Goal: Information Seeking & Learning: Learn about a topic

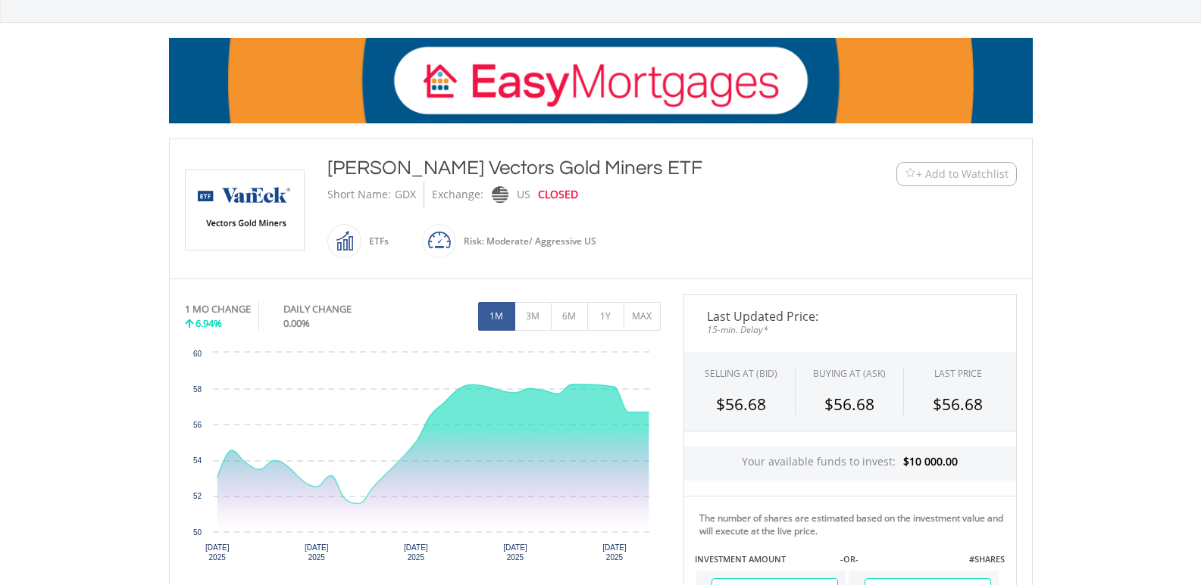
scroll to position [227, 0]
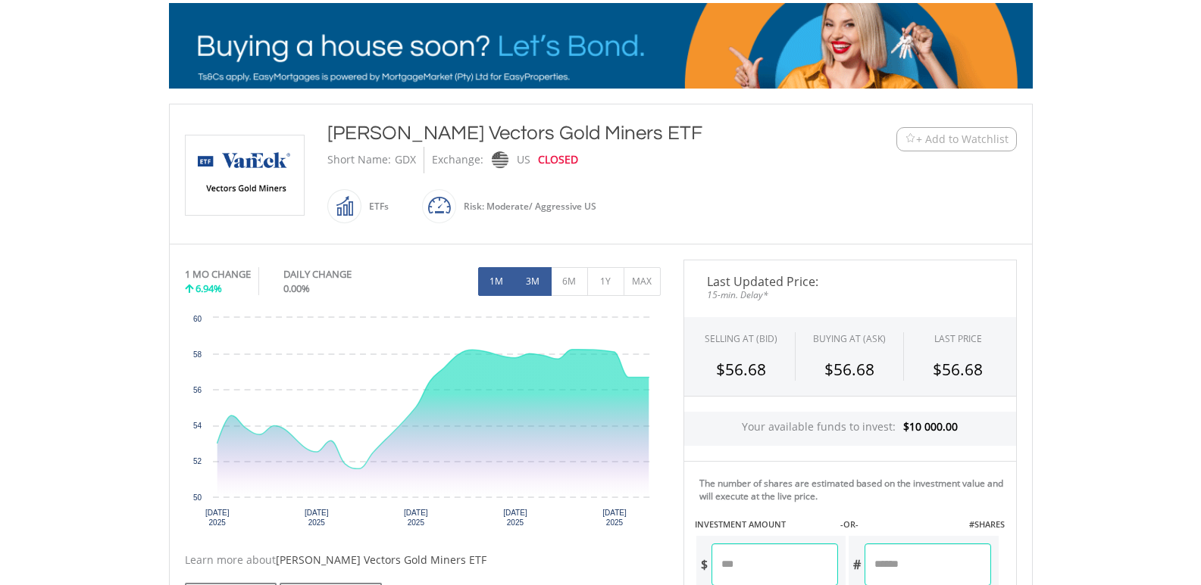
click at [542, 286] on button "3M" at bounding box center [532, 281] width 37 height 29
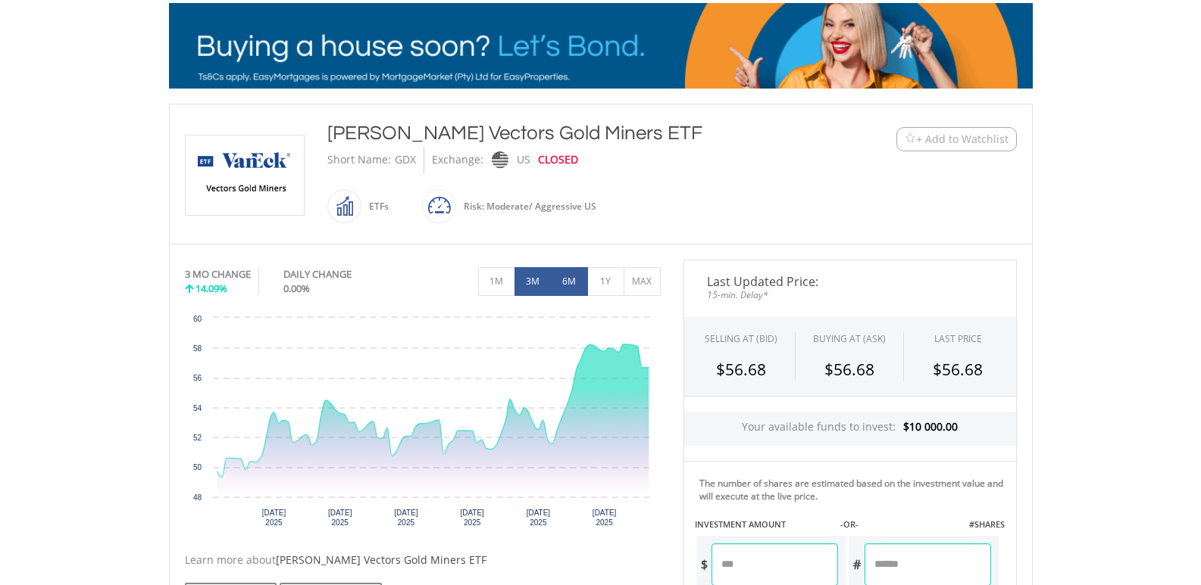
click at [567, 283] on button "6M" at bounding box center [569, 281] width 37 height 29
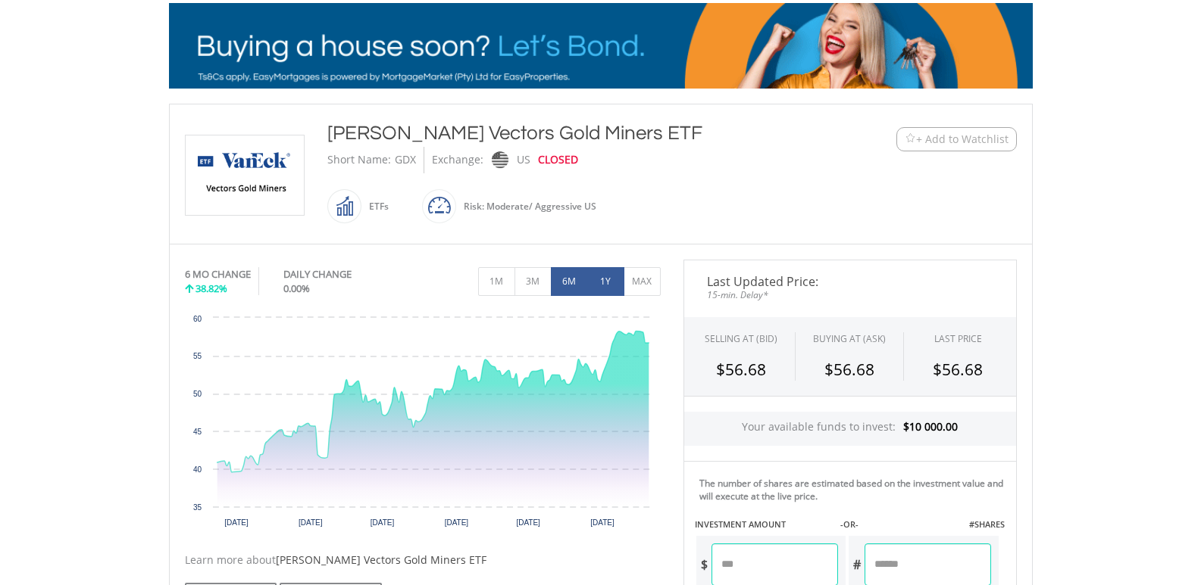
click at [600, 283] on button "1Y" at bounding box center [605, 281] width 37 height 29
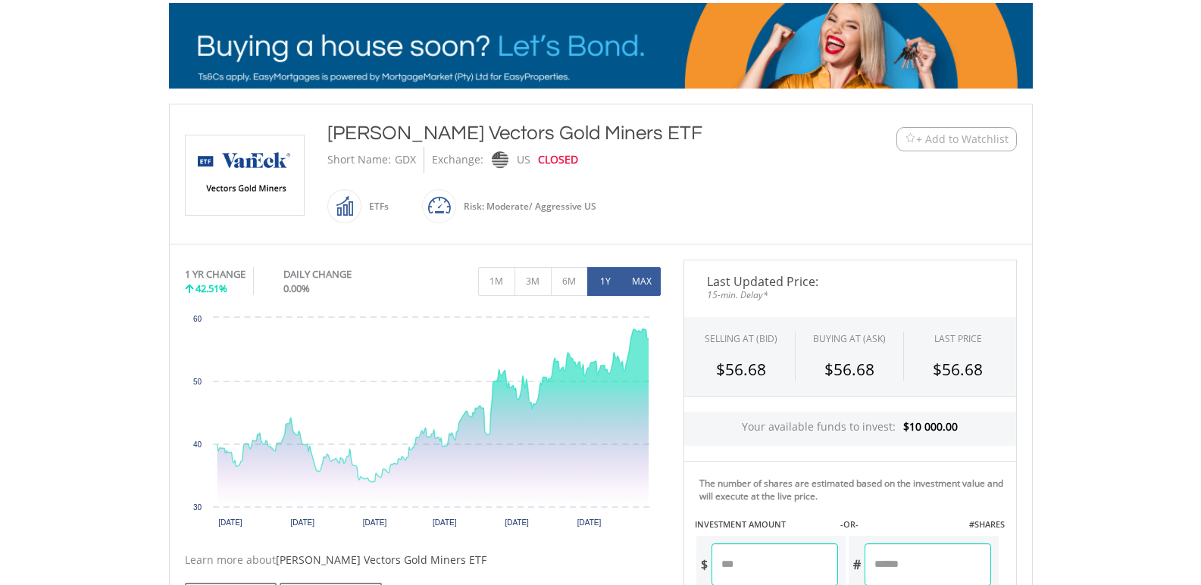
click at [643, 278] on button "MAX" at bounding box center [641, 281] width 37 height 29
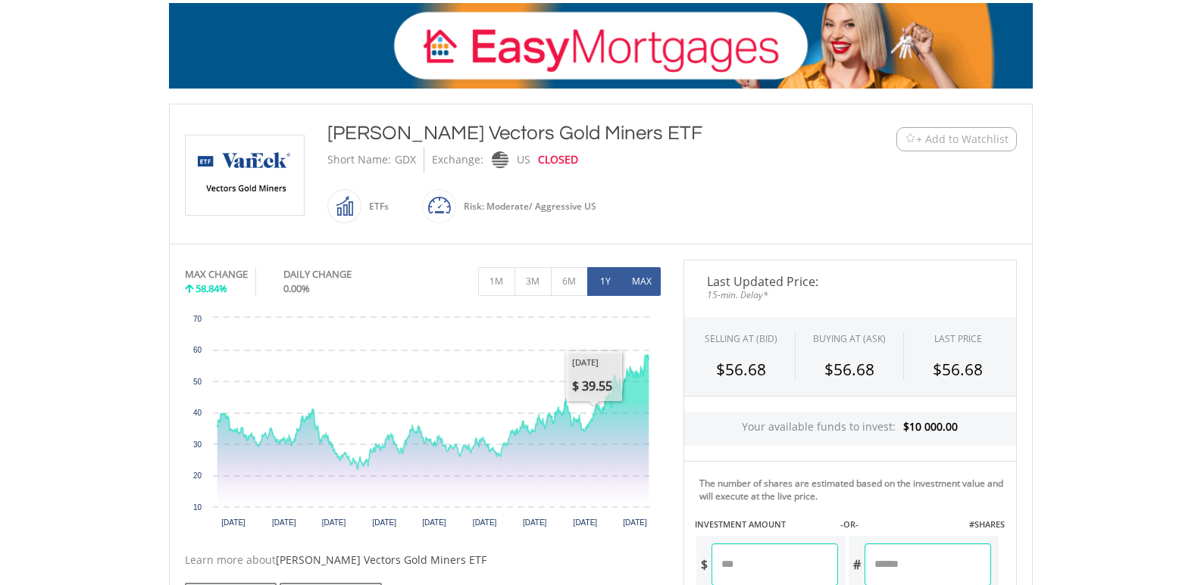
click at [605, 279] on button "1Y" at bounding box center [605, 281] width 37 height 29
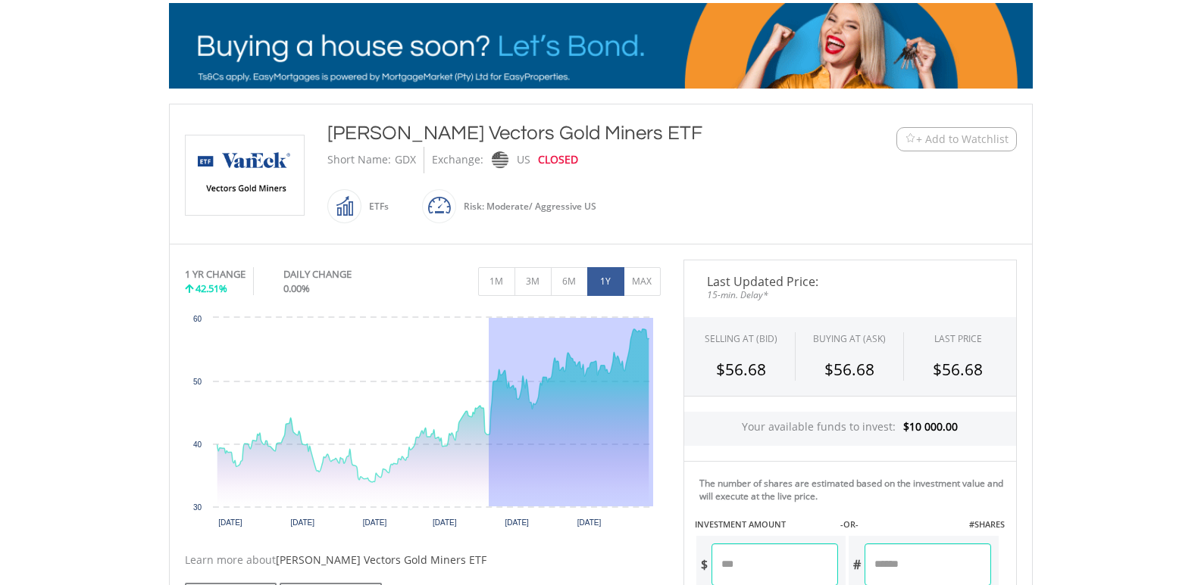
drag, startPoint x: 488, startPoint y: 437, endPoint x: 679, endPoint y: 449, distance: 192.0
click at [679, 449] on div "No chart available. 1 YR CHANGE 42.51% DAILY CHANGE 0.00% 1M 3M 6M 1Y MAX Chart…" at bounding box center [600, 557] width 854 height 595
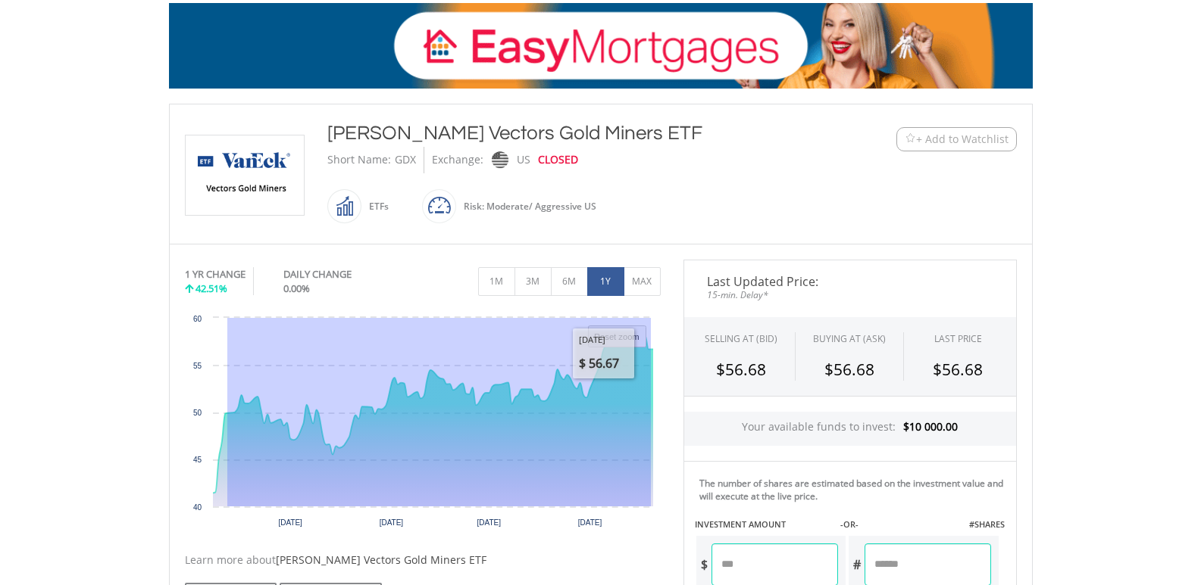
drag, startPoint x: 226, startPoint y: 417, endPoint x: 791, endPoint y: 422, distance: 564.3
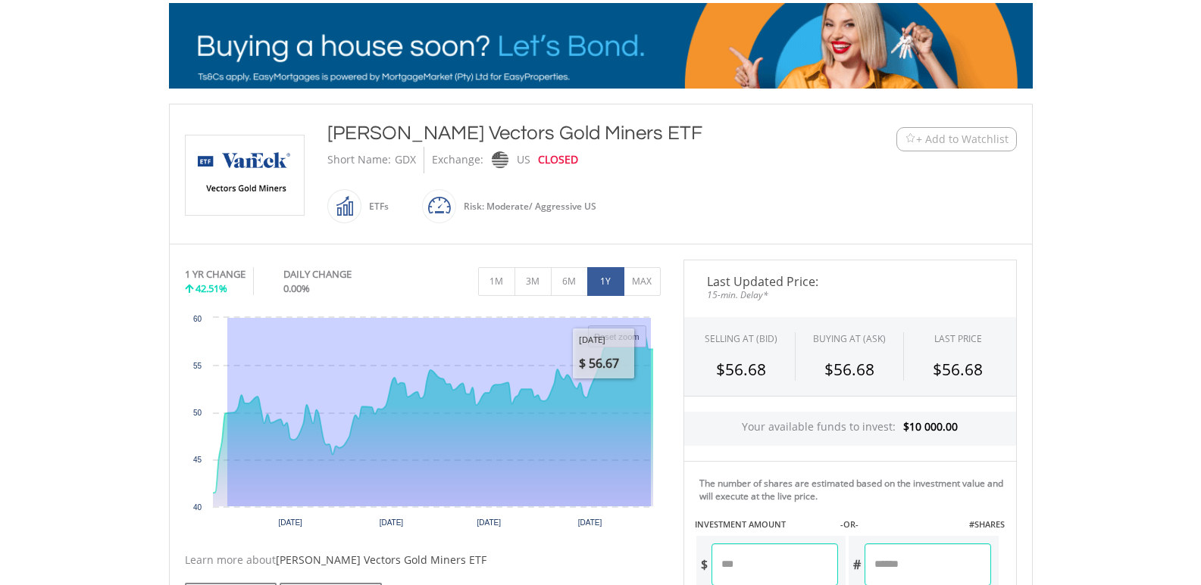
click at [791, 422] on div "No chart available. 1 YR CHANGE 42.51% DAILY CHANGE 0.00% 1M 3M 6M 1Y MAX Chart…" at bounding box center [600, 557] width 854 height 595
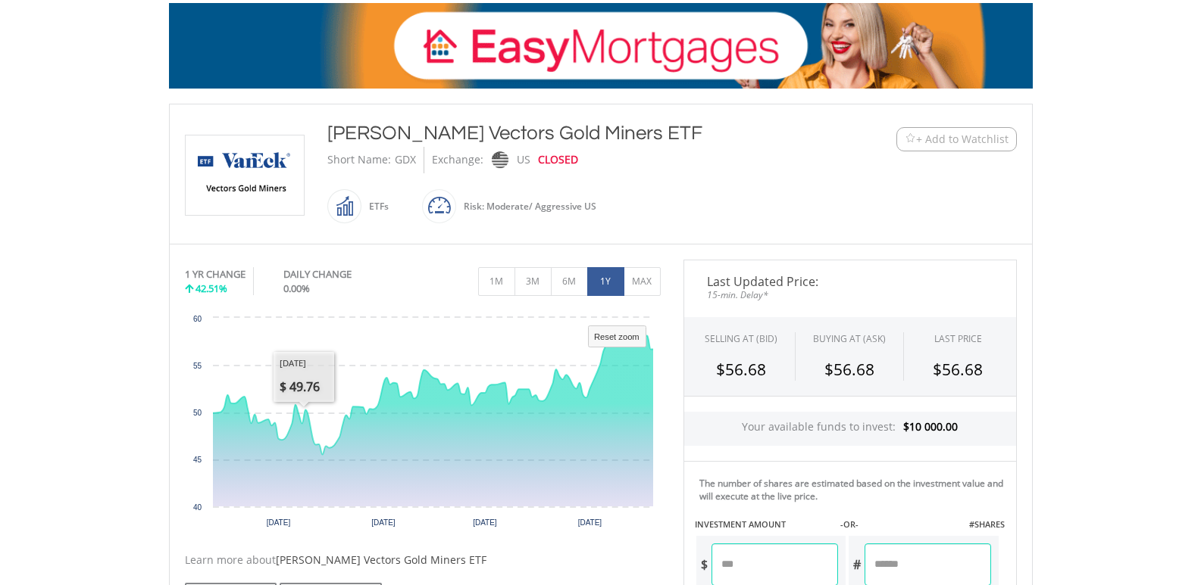
click at [134, 361] on body "My Investments Invest Now New Listings Sell My Recurring Investments Pending Or…" at bounding box center [600, 460] width 1201 height 1375
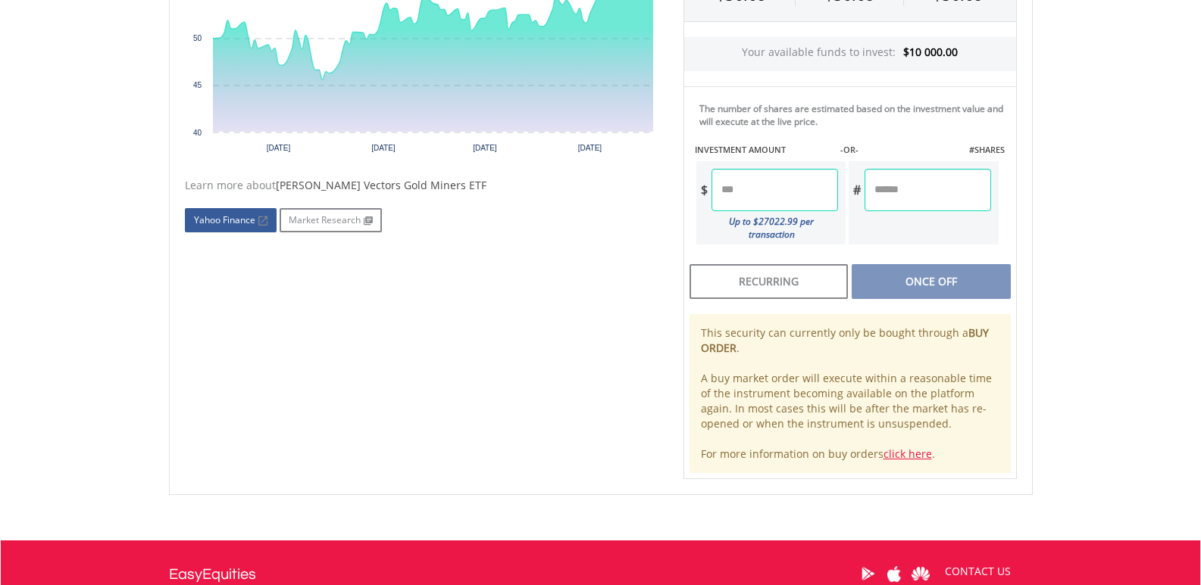
scroll to position [757, 0]
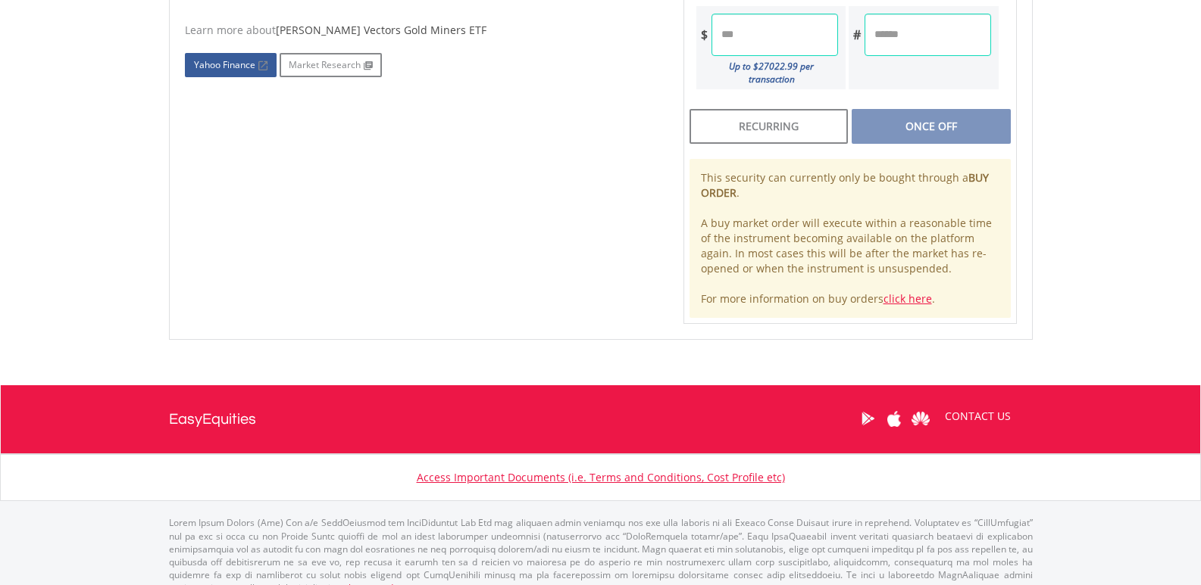
click at [255, 58] on link "Yahoo Finance" at bounding box center [231, 65] width 92 height 24
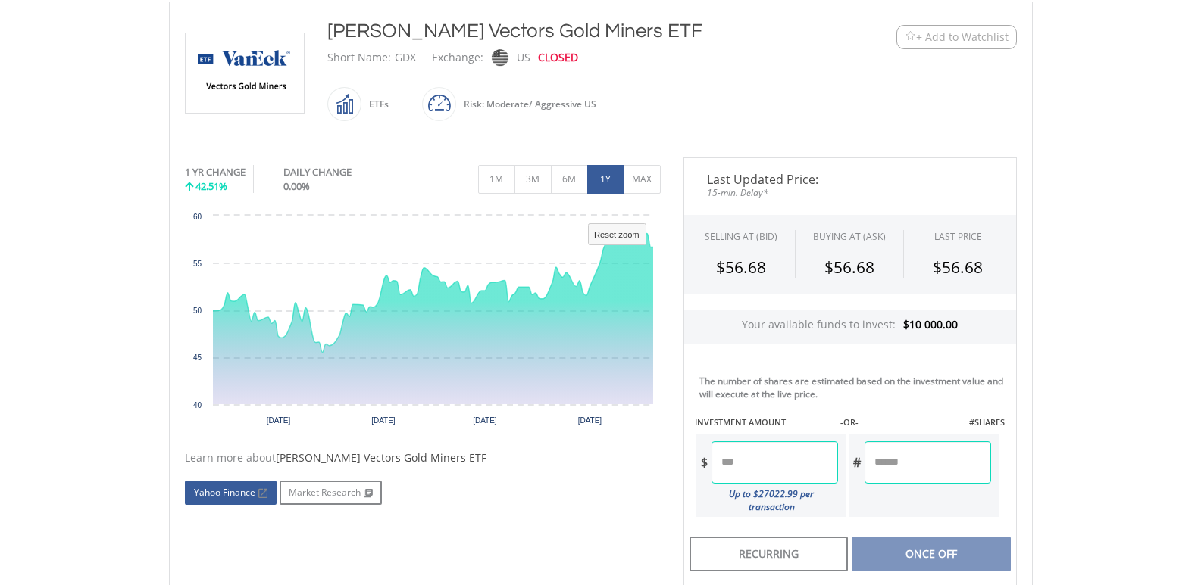
scroll to position [303, 0]
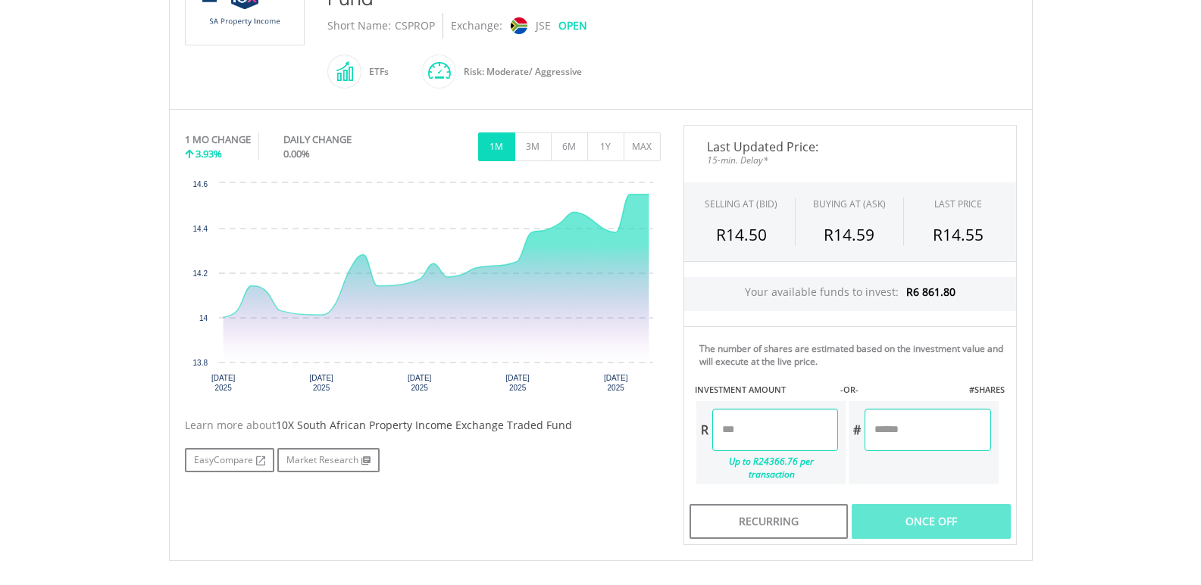
click at [74, 323] on body "My Investments Invest Now New Listings Sell My Recurring Investments Pending Or…" at bounding box center [600, 224] width 1201 height 1227
